Goal: Use online tool/utility: Use online tool/utility

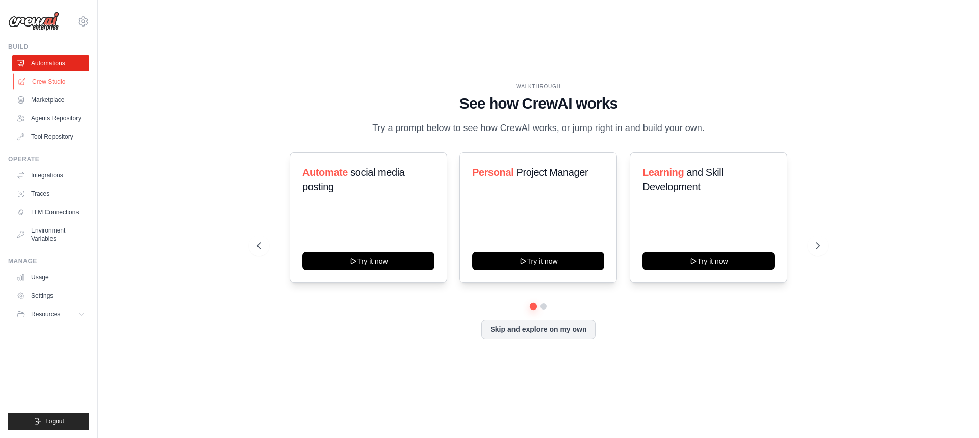
click at [30, 83] on link "Crew Studio" at bounding box center [51, 81] width 77 height 16
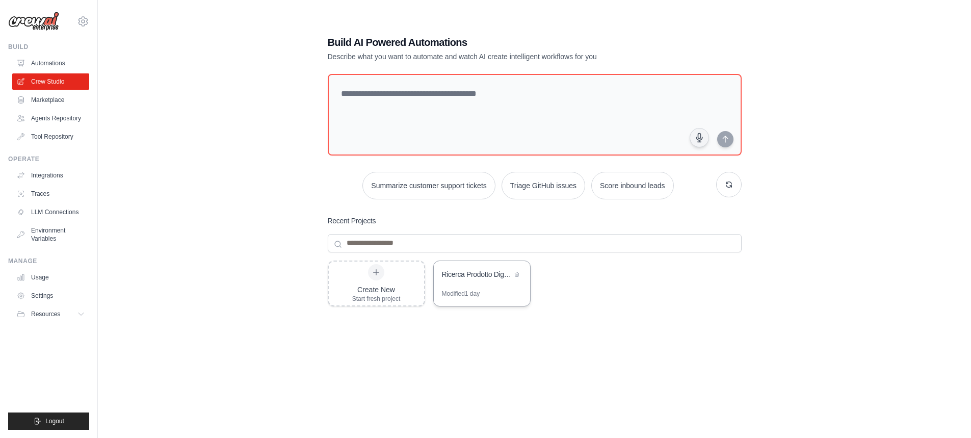
click at [452, 281] on div "Ricerca Prodotto Digitale Vincente - Estrattore Insight 4.0" at bounding box center [482, 275] width 96 height 29
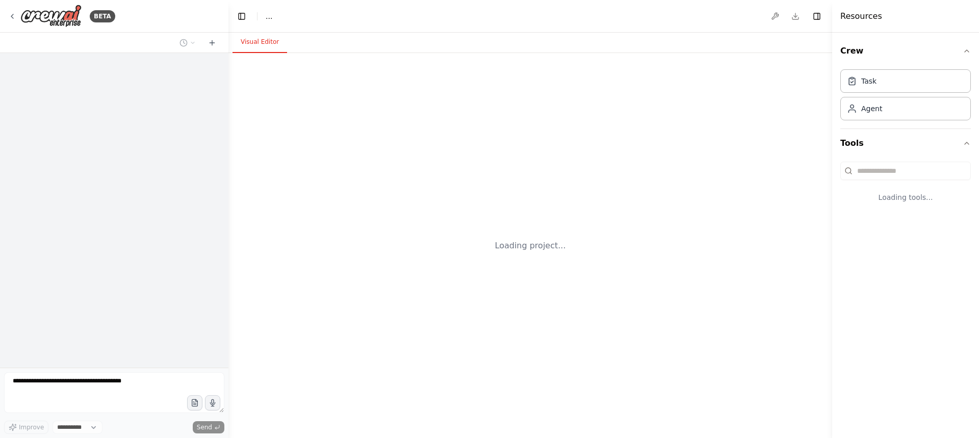
select select "****"
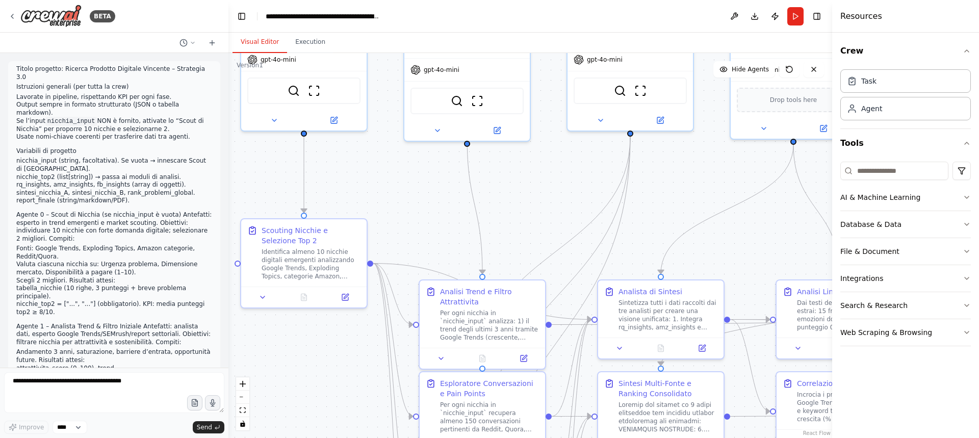
drag, startPoint x: 738, startPoint y: 271, endPoint x: 699, endPoint y: 181, distance: 97.9
click at [699, 181] on div ".deletable-edge-delete-btn { width: 20px; height: 20px; border: 0px solid #ffff…" at bounding box center [529, 245] width 603 height 385
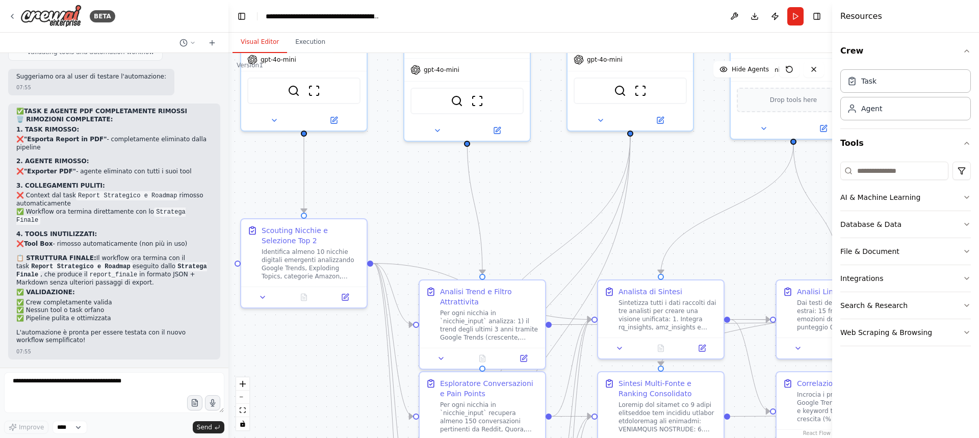
scroll to position [17606, 0]
